Goal: Navigation & Orientation: Go to known website

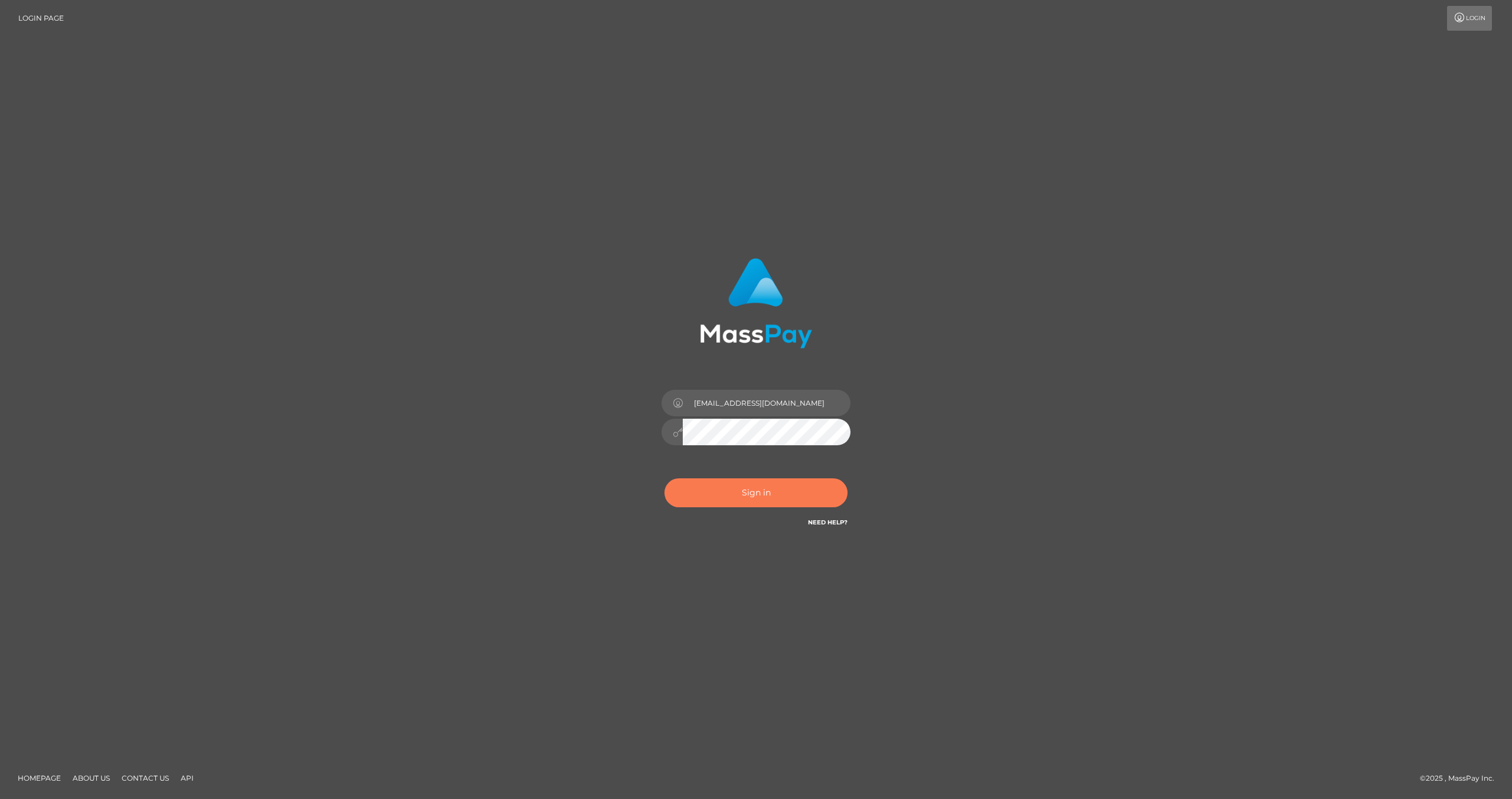
click at [743, 485] on button "Sign in" at bounding box center [756, 492] width 183 height 29
click at [745, 491] on button "Sign in" at bounding box center [756, 492] width 183 height 29
click at [1003, 359] on div "llleee@live.ca Sign in" at bounding box center [756, 400] width 673 height 301
click at [769, 490] on button "Sign in" at bounding box center [756, 492] width 183 height 29
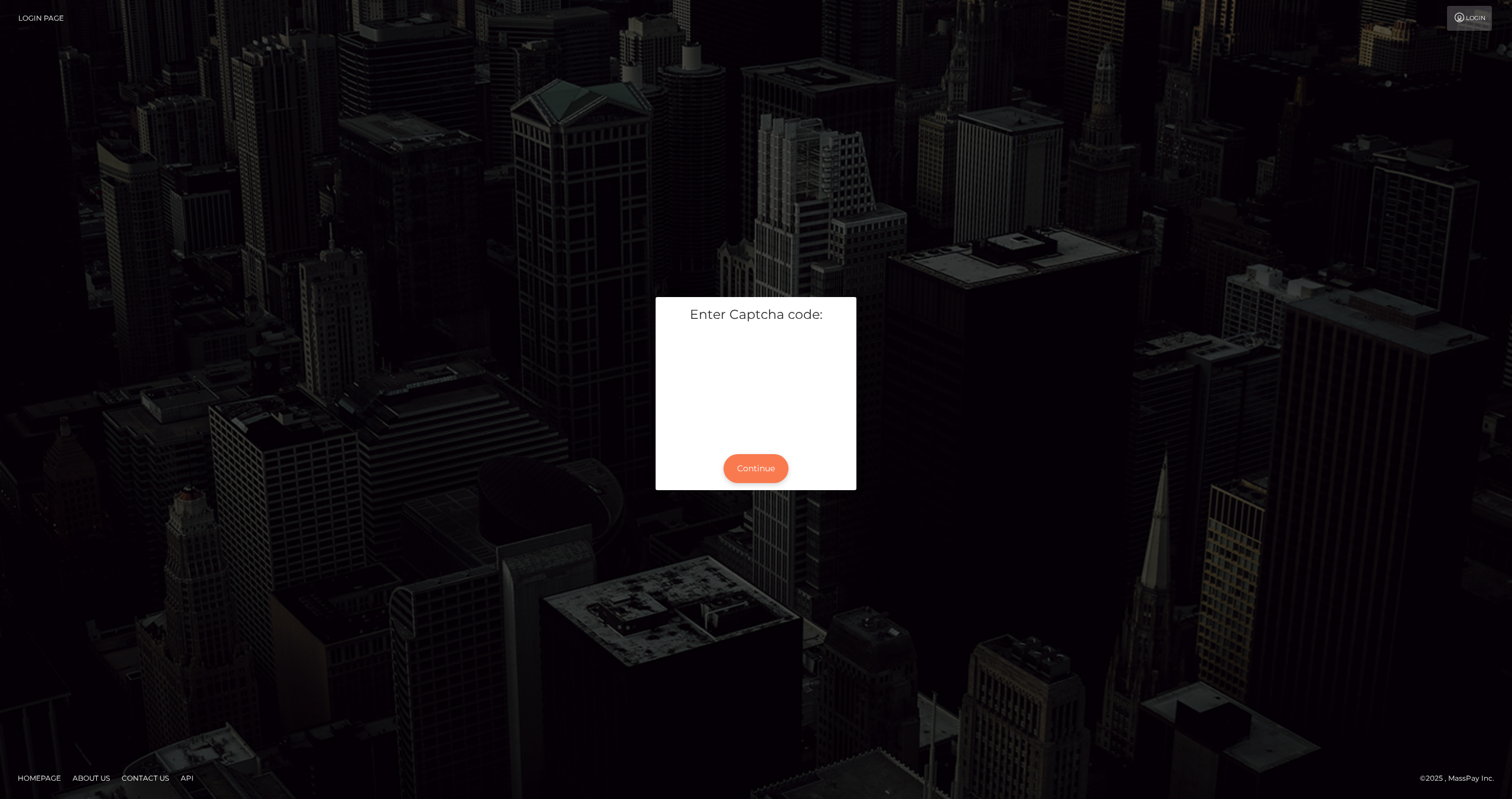
click at [746, 463] on button "Continue" at bounding box center [755, 468] width 65 height 29
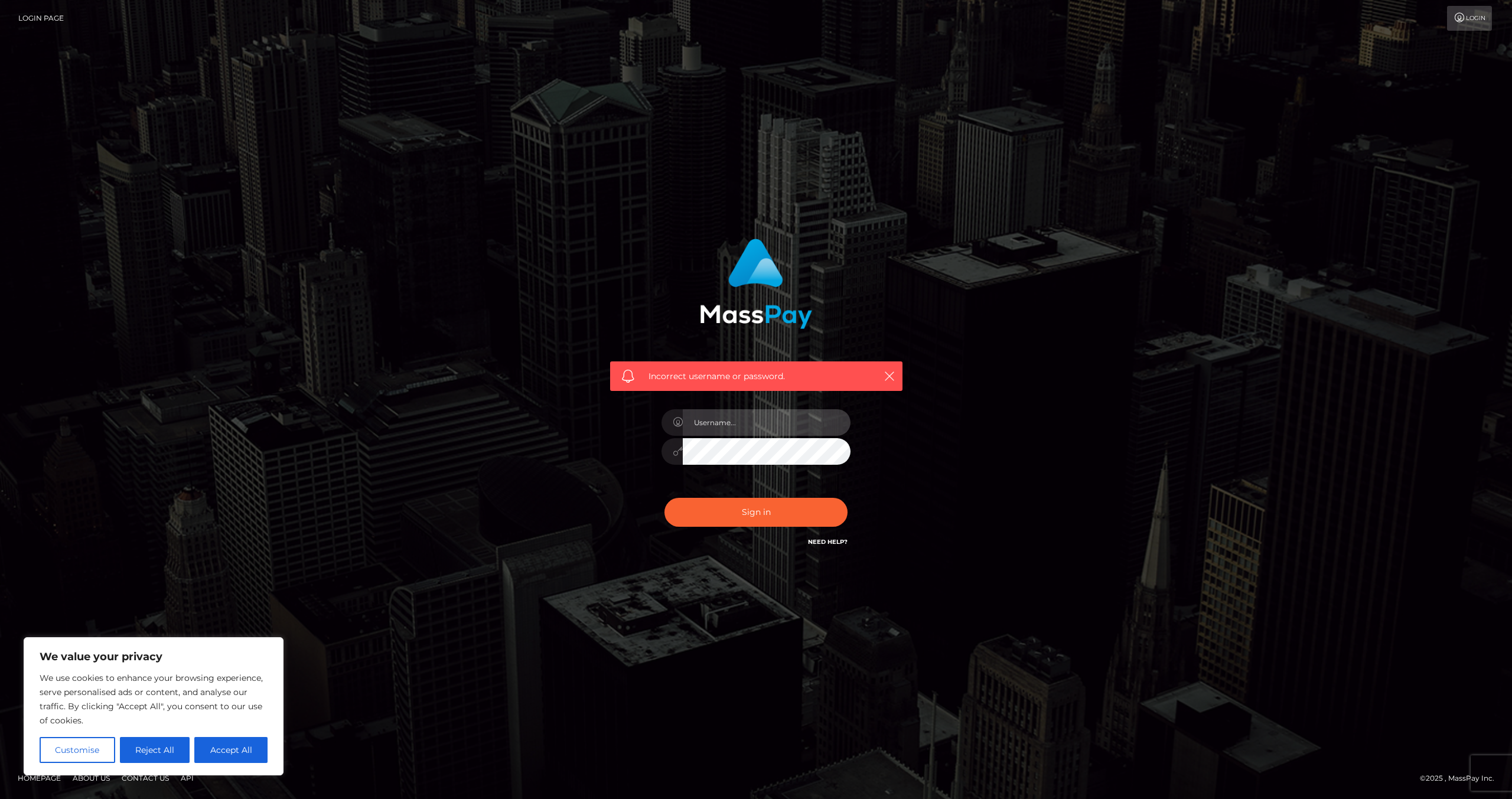
type input "llleee@live.ca"
click at [735, 431] on input "llleee@live.ca" at bounding box center [766, 423] width 167 height 27
click at [771, 507] on button "Sign in" at bounding box center [756, 512] width 183 height 29
